Goal: Task Accomplishment & Management: Use online tool/utility

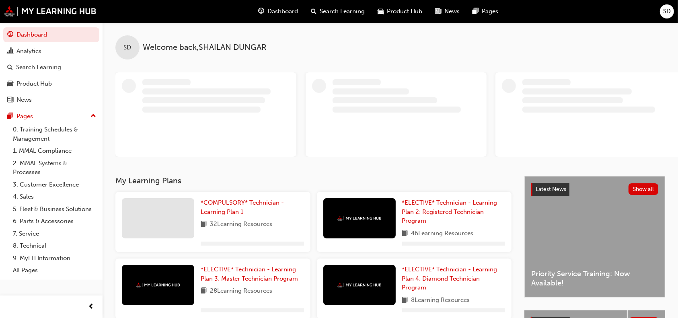
click at [667, 8] on span "SD" at bounding box center [667, 11] width 8 height 9
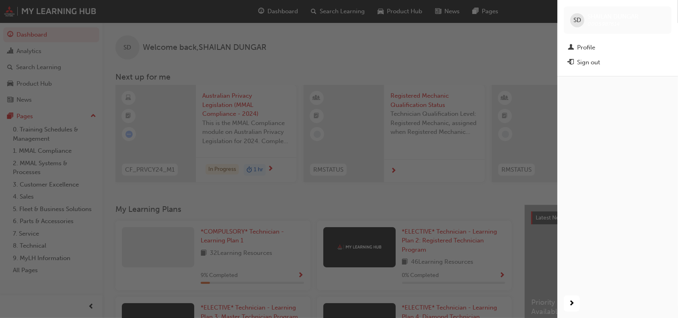
click at [529, 35] on div "button" at bounding box center [278, 159] width 557 height 318
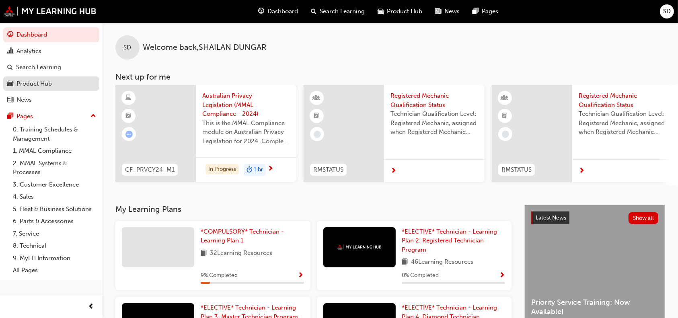
click at [63, 88] on div "Product Hub" at bounding box center [51, 84] width 88 height 10
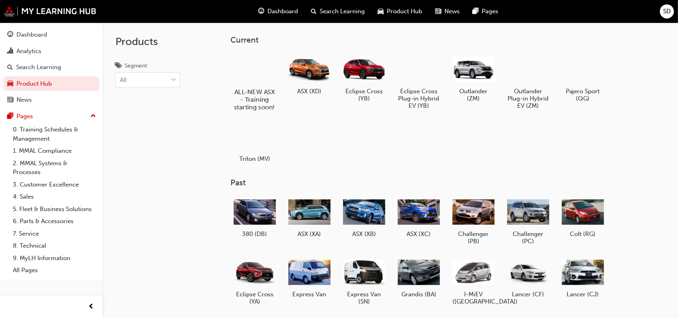
click at [259, 60] on div at bounding box center [254, 69] width 45 height 32
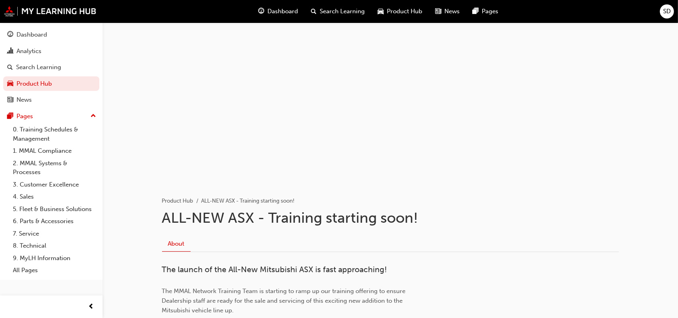
click at [663, 17] on div "SD" at bounding box center [667, 11] width 14 height 14
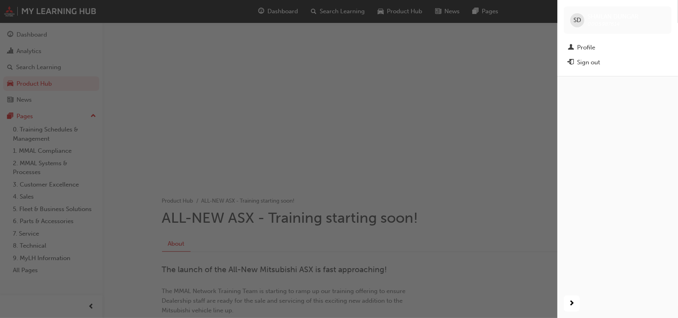
click at [431, 84] on div "button" at bounding box center [278, 159] width 557 height 318
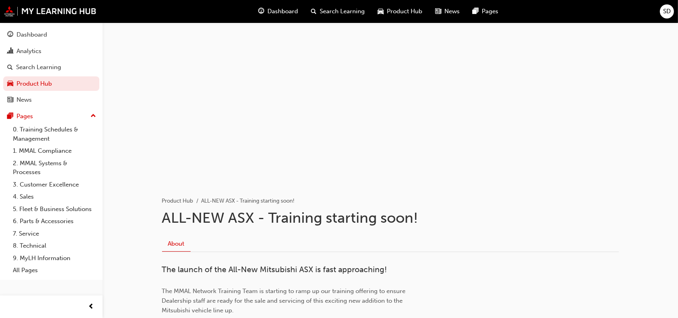
click at [666, 8] on span "SD" at bounding box center [667, 11] width 8 height 9
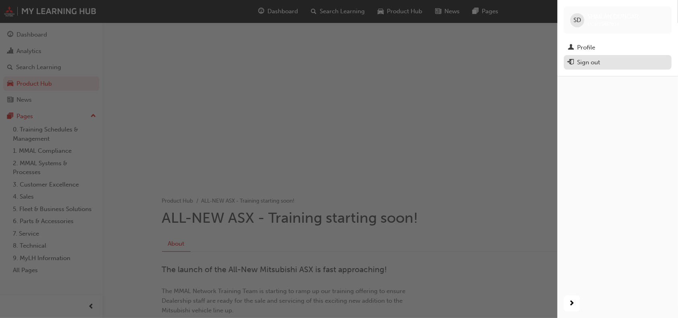
click at [602, 66] on div "Sign out" at bounding box center [618, 62] width 100 height 10
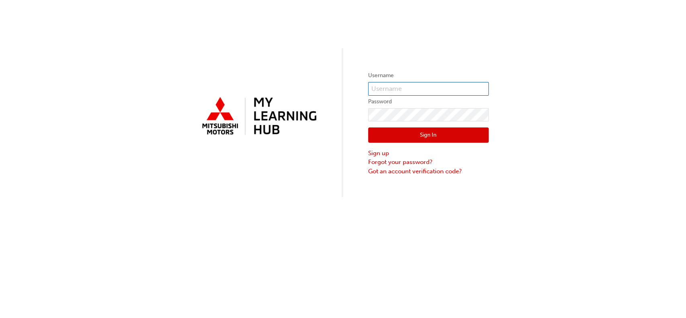
click at [422, 90] on input "text" at bounding box center [428, 89] width 121 height 14
type input "0005829955"
click button "Sign In" at bounding box center [428, 134] width 121 height 15
